Goal: Find specific page/section: Find specific page/section

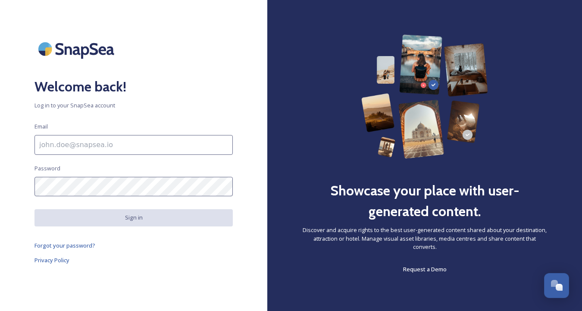
paste input "[PERSON_NAME][EMAIL_ADDRESS][DOMAIN_NAME]"
type input "[PERSON_NAME][EMAIL_ADDRESS][DOMAIN_NAME]"
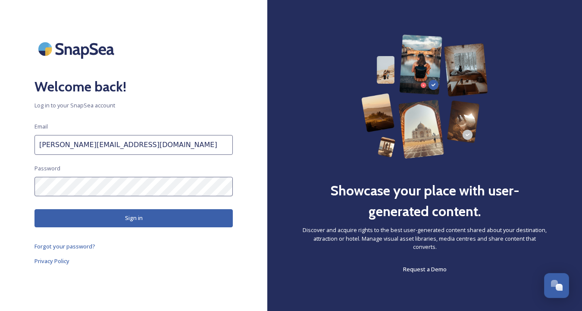
click at [126, 216] on button "Sign in" at bounding box center [134, 218] width 198 height 18
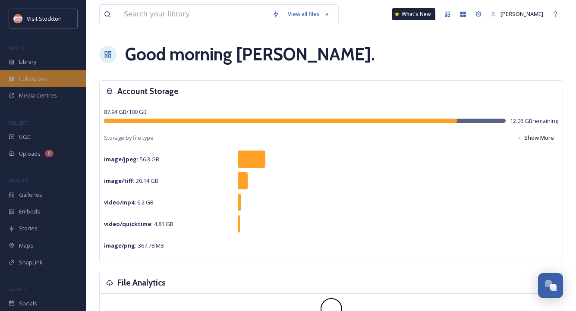
click at [26, 76] on span "Collections" at bounding box center [33, 79] width 28 height 8
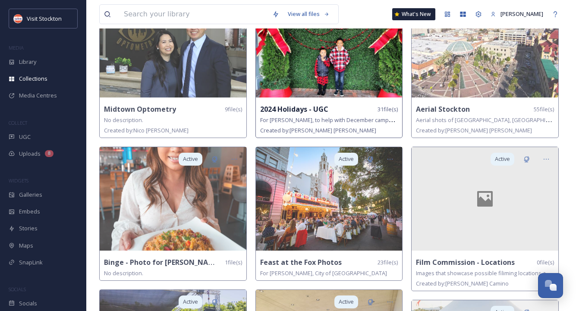
scroll to position [144, 0]
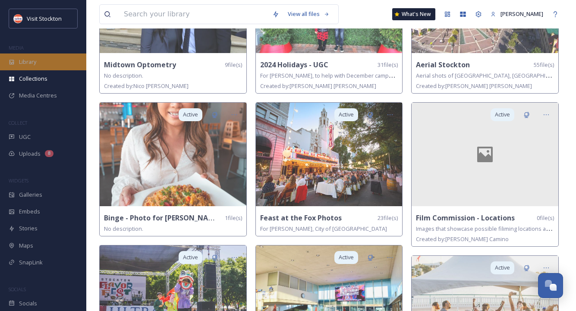
click at [31, 60] on span "Library" at bounding box center [27, 62] width 17 height 8
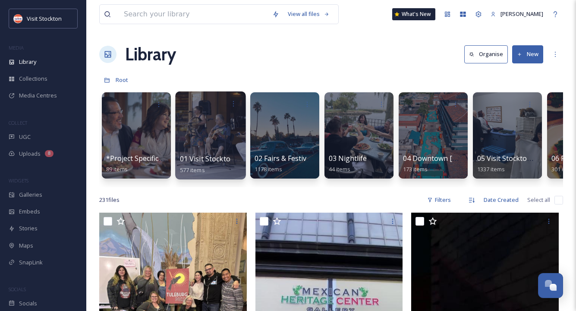
click at [205, 162] on span "01 Visit Stockton/Lifestyle" at bounding box center [222, 158] width 85 height 9
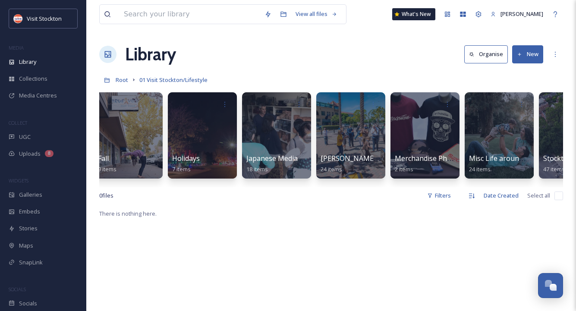
scroll to position [0, 379]
click at [164, 18] on input at bounding box center [190, 14] width 141 height 19
type input "ice"
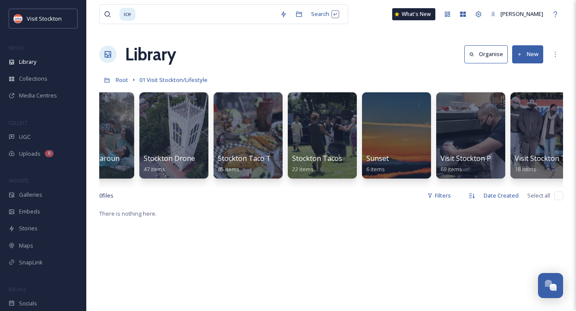
scroll to position [0, 795]
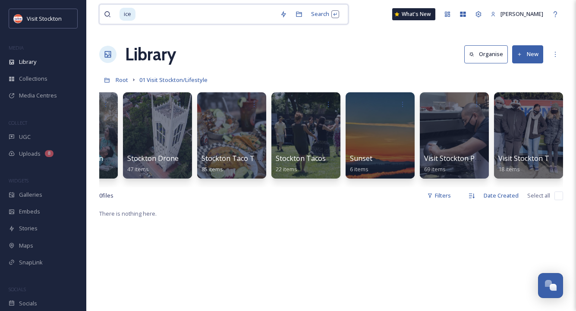
click at [162, 26] on div "ice Search What's New [PERSON_NAME]" at bounding box center [331, 14] width 464 height 28
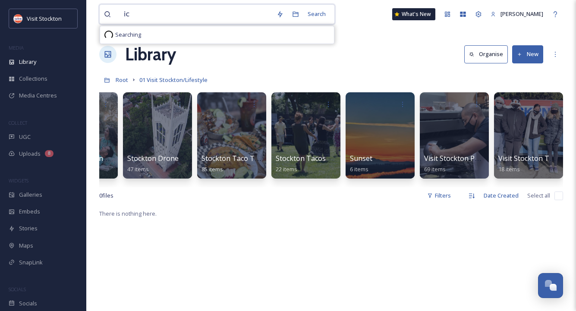
type input "i"
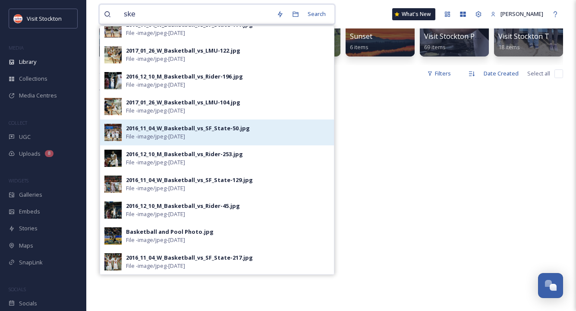
scroll to position [166, 0]
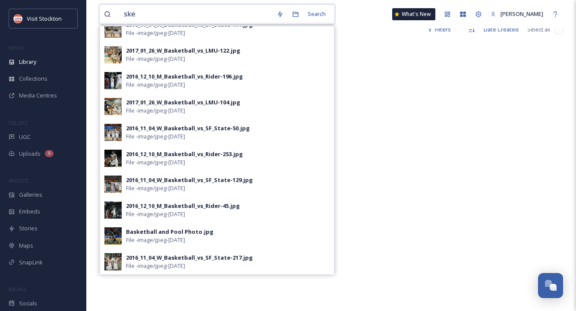
drag, startPoint x: 139, startPoint y: 15, endPoint x: 105, endPoint y: 17, distance: 34.1
click at [105, 17] on div "ske" at bounding box center [188, 14] width 168 height 19
paste input "ating"
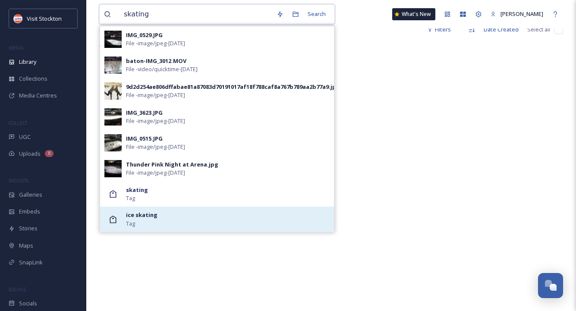
type input "skating"
click at [153, 220] on div "ice skating Tag" at bounding box center [228, 219] width 204 height 16
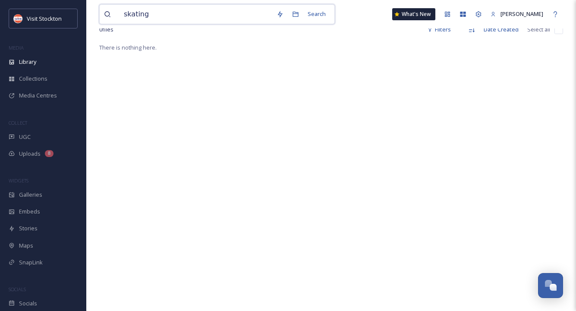
click at [154, 17] on input "skating" at bounding box center [196, 14] width 153 height 19
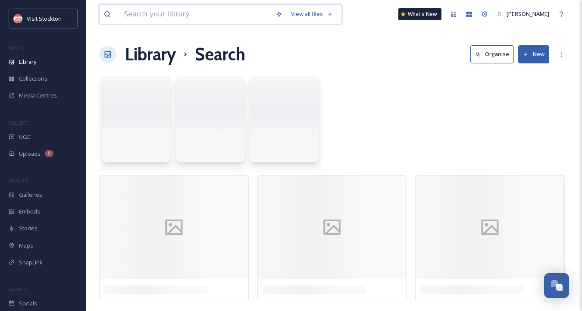
click at [151, 14] on input at bounding box center [196, 14] width 152 height 19
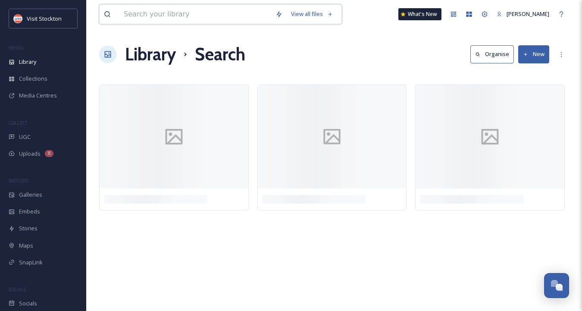
paste input "skating"
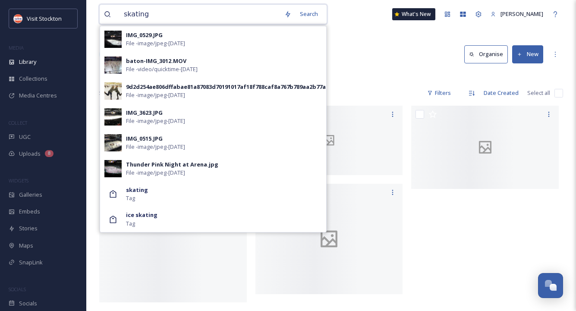
type input "skating"
click at [453, 243] on div at bounding box center [487, 284] width 152 height 357
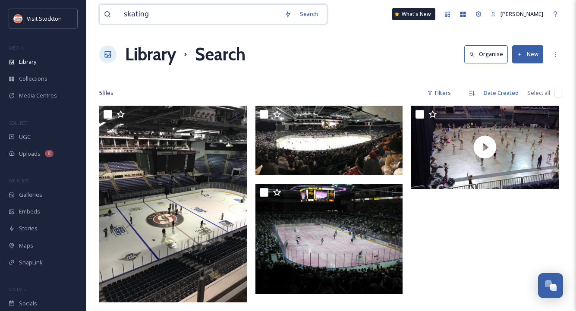
drag, startPoint x: 157, startPoint y: 16, endPoint x: 118, endPoint y: 14, distance: 39.7
click at [118, 14] on div "skating" at bounding box center [192, 14] width 176 height 19
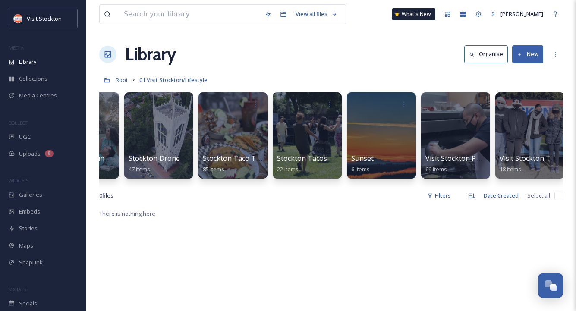
scroll to position [0, 795]
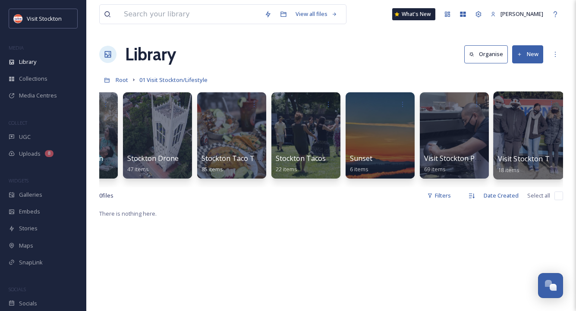
click at [526, 145] on div at bounding box center [528, 135] width 70 height 88
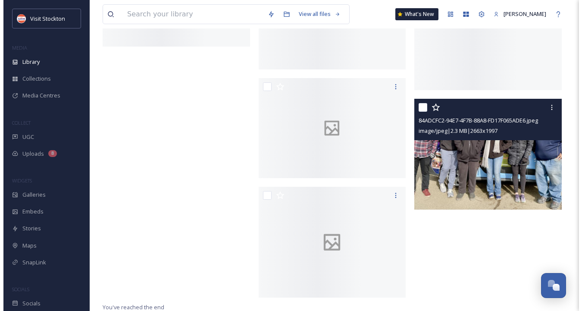
scroll to position [608, 0]
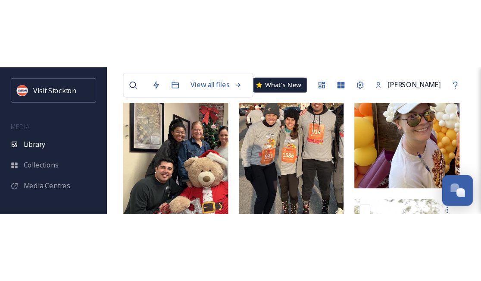
scroll to position [508, 0]
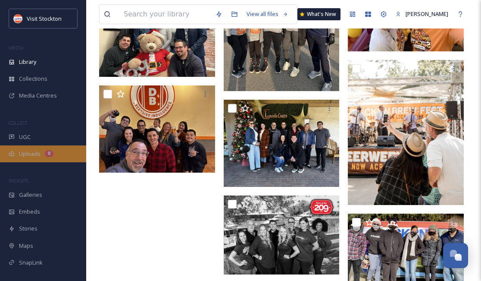
click at [33, 154] on span "Uploads" at bounding box center [30, 154] width 22 height 8
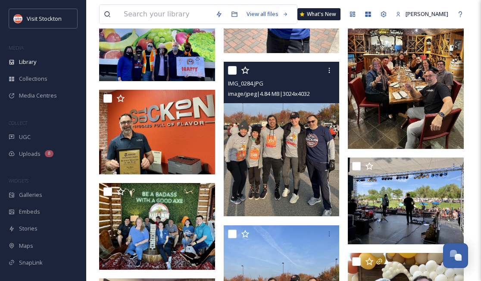
scroll to position [208, 0]
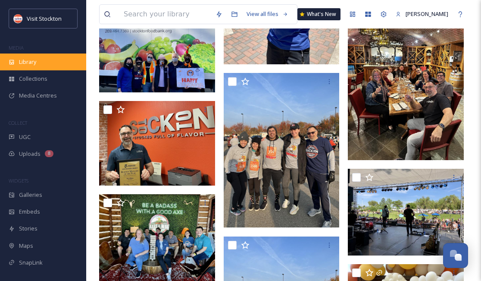
click at [28, 60] on span "Library" at bounding box center [27, 62] width 17 height 8
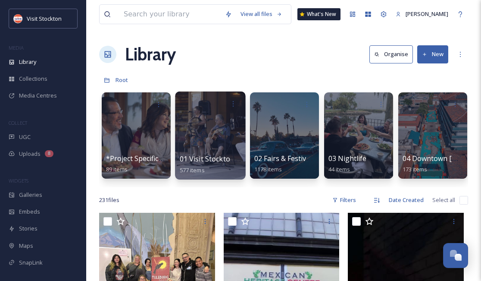
click at [214, 157] on span "01 Visit Stockton/Lifestyle" at bounding box center [222, 158] width 85 height 9
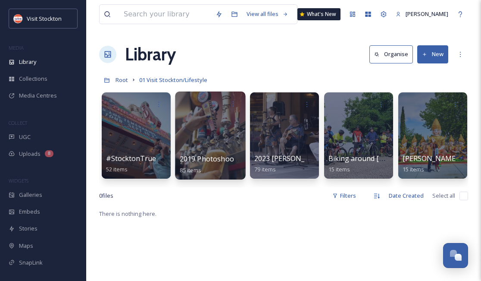
click at [220, 144] on div at bounding box center [210, 135] width 70 height 88
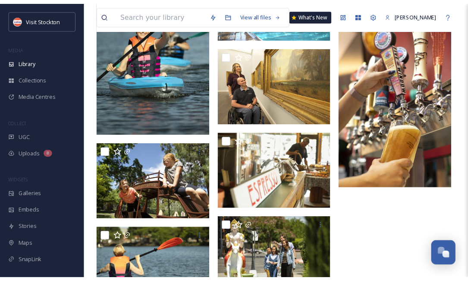
scroll to position [2325, 0]
